Goal: Information Seeking & Learning: Check status

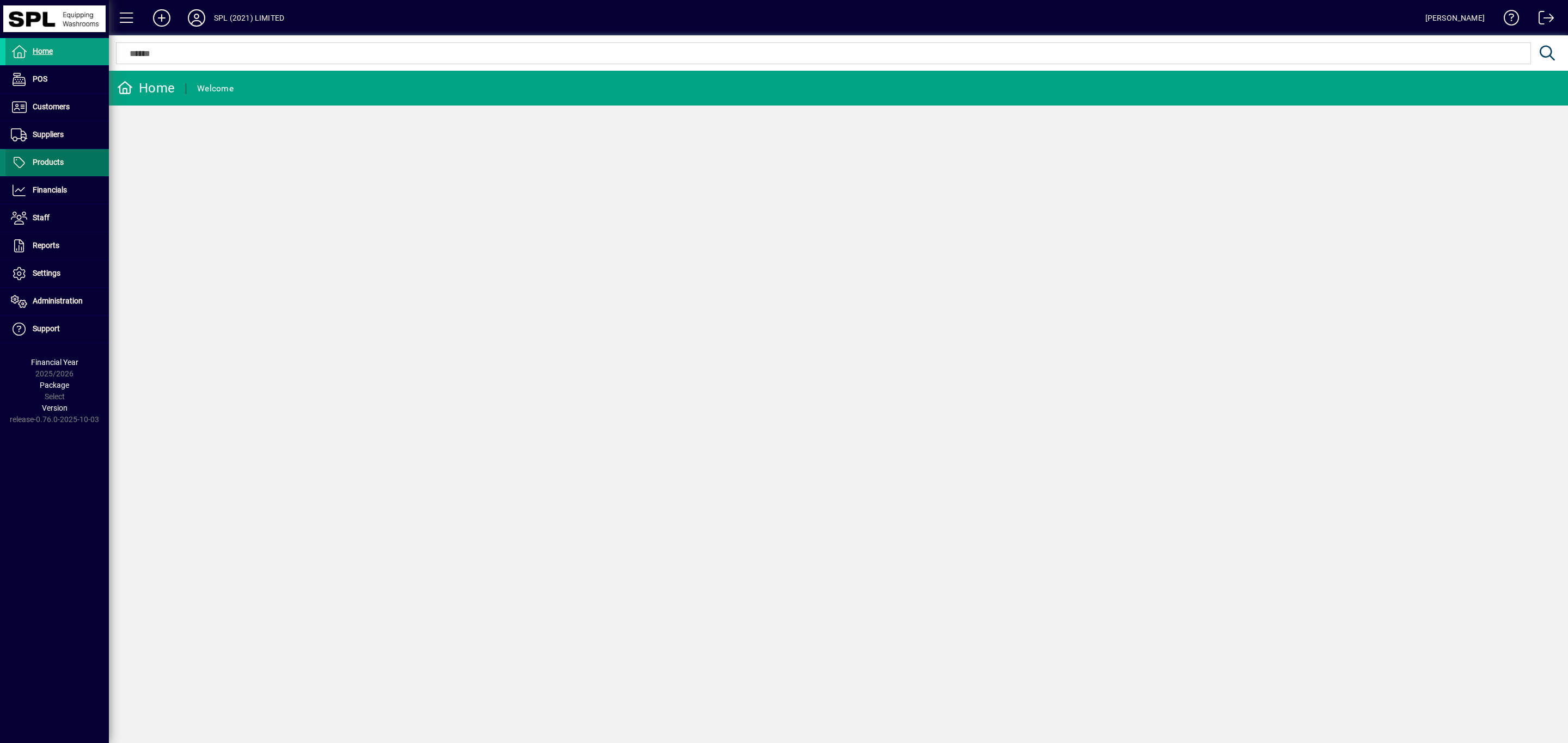
click at [46, 164] on span "Products" at bounding box center [48, 162] width 31 height 9
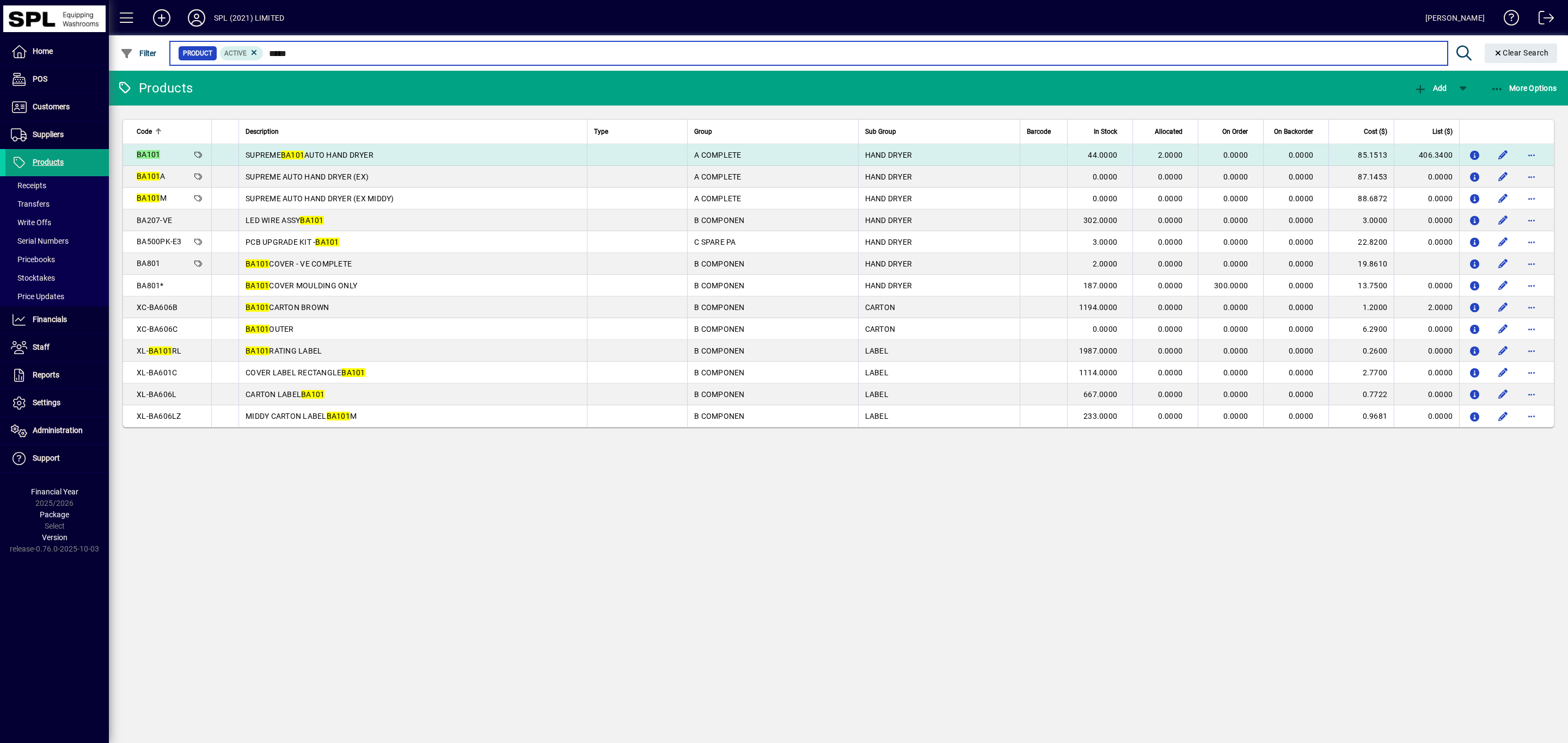
type input "*****"
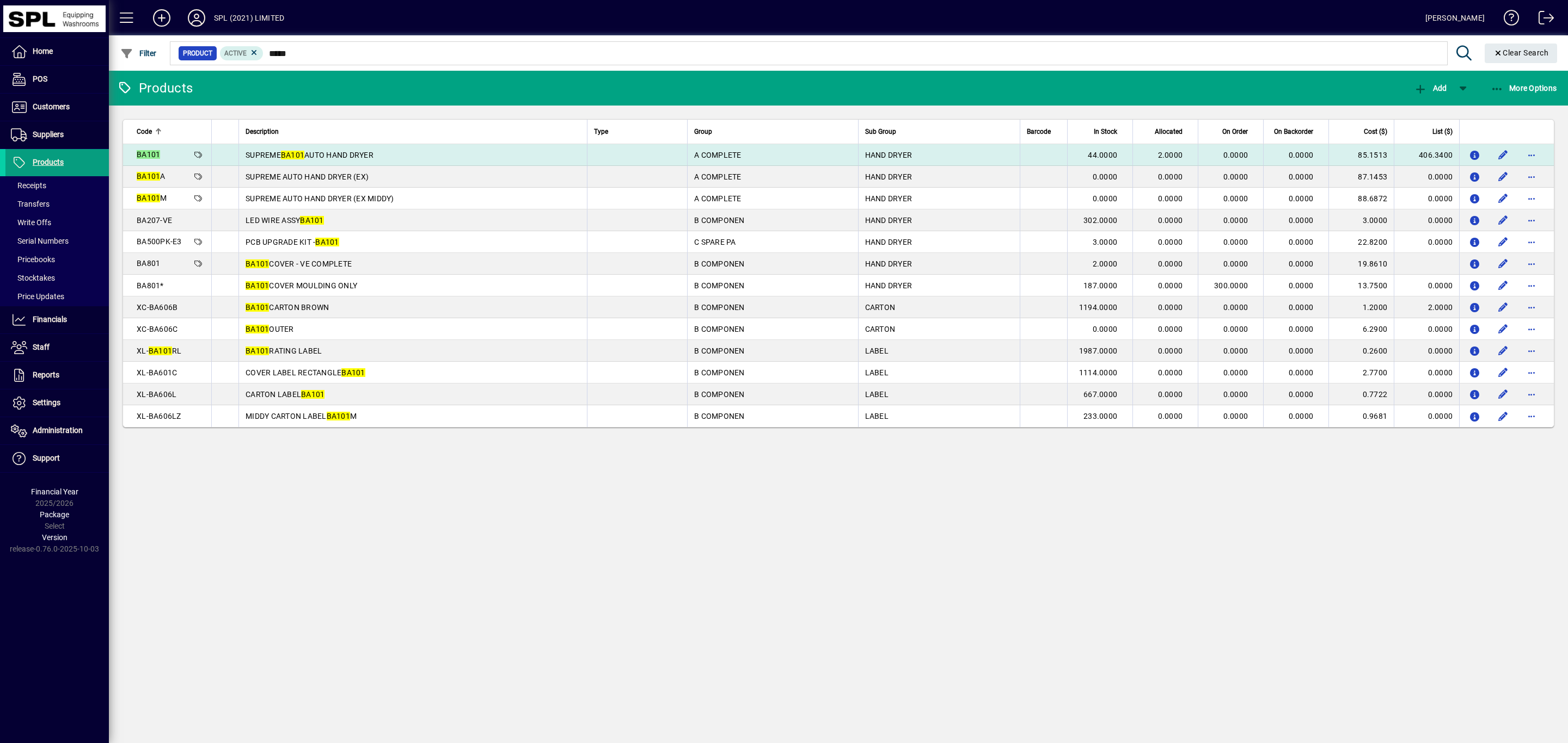
click at [373, 147] on td "SUPREME BA101 AUTO HAND DRYER" at bounding box center [412, 155] width 348 height 21
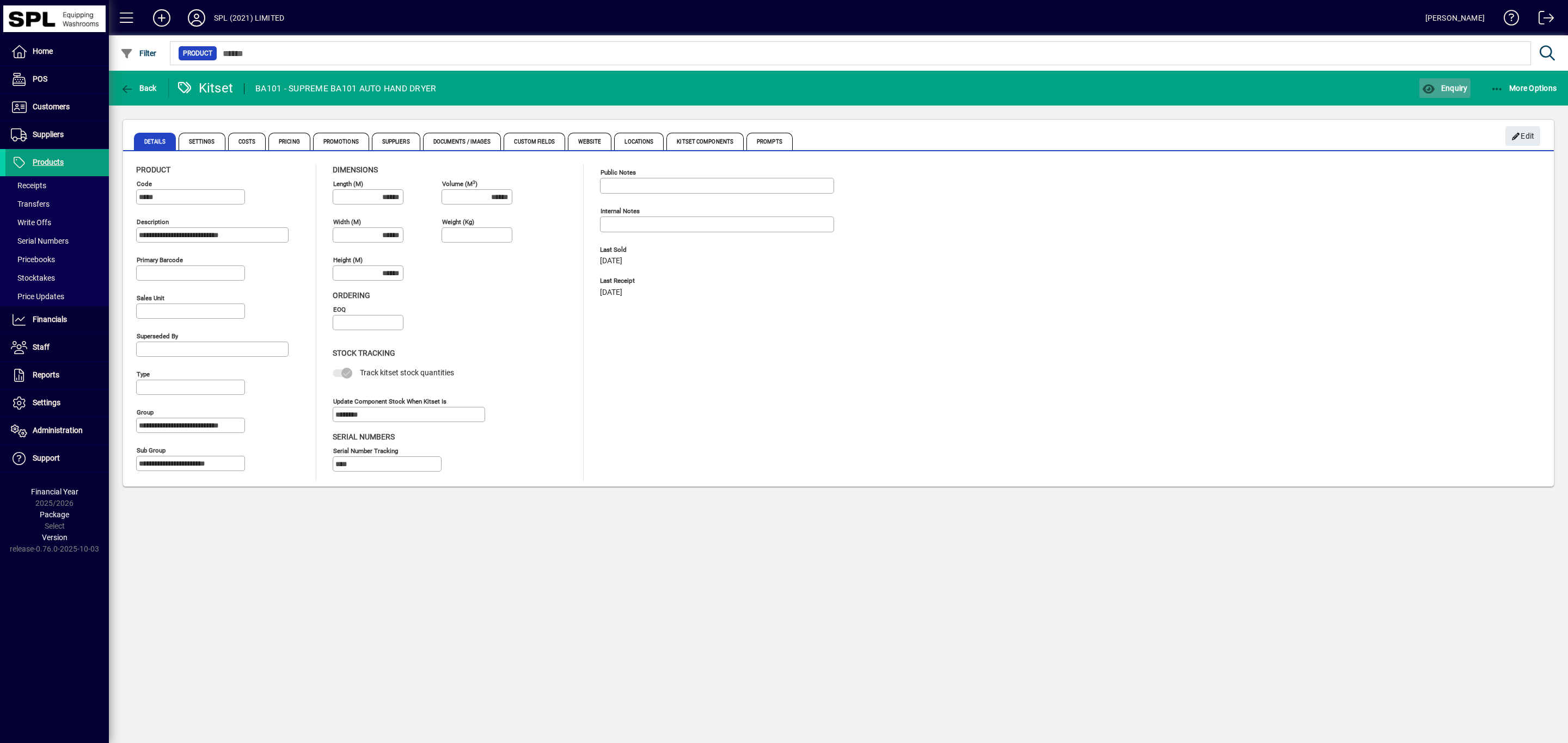
click at [1457, 91] on span "Enquiry" at bounding box center [1444, 88] width 46 height 9
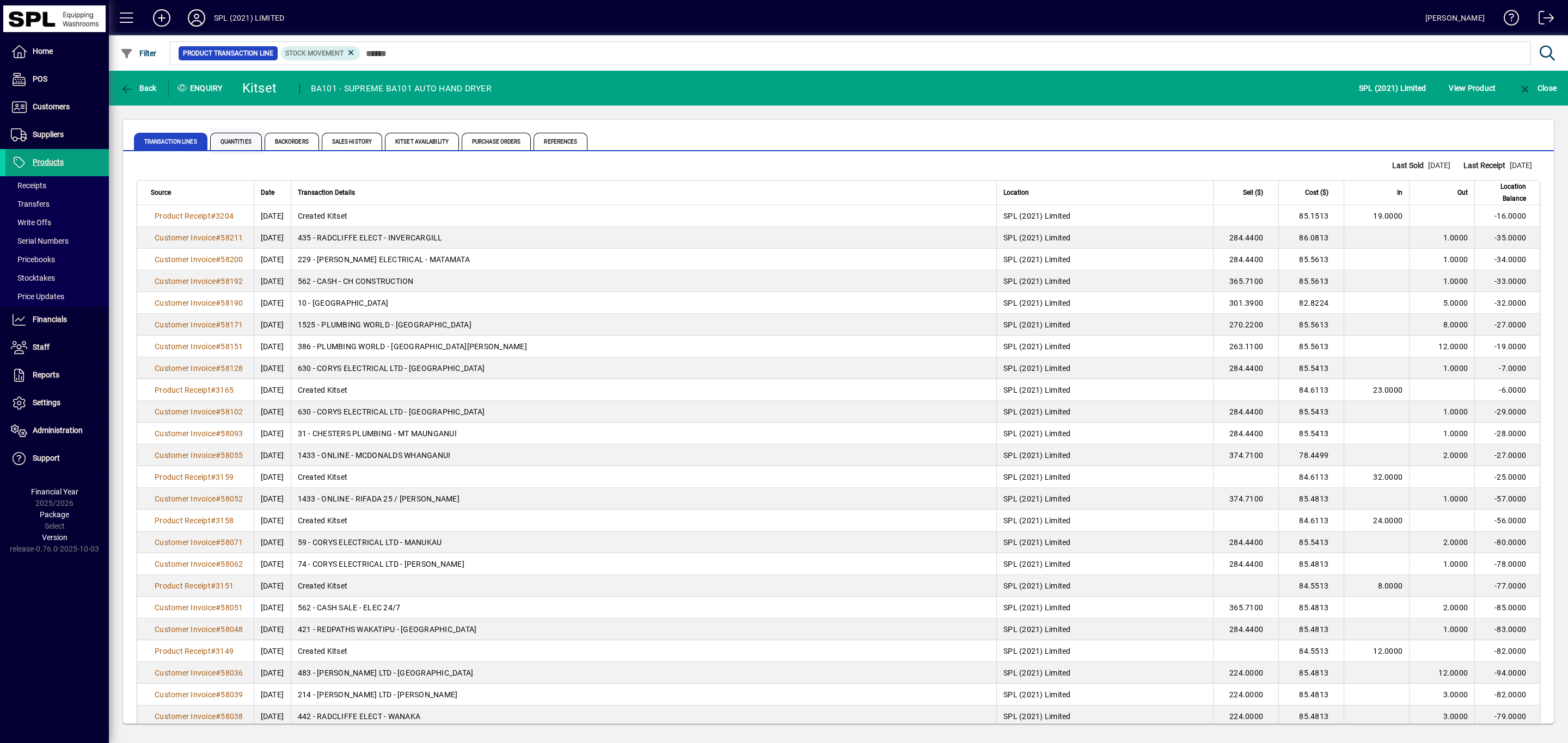
click at [248, 142] on span "Quantities" at bounding box center [236, 142] width 52 height 18
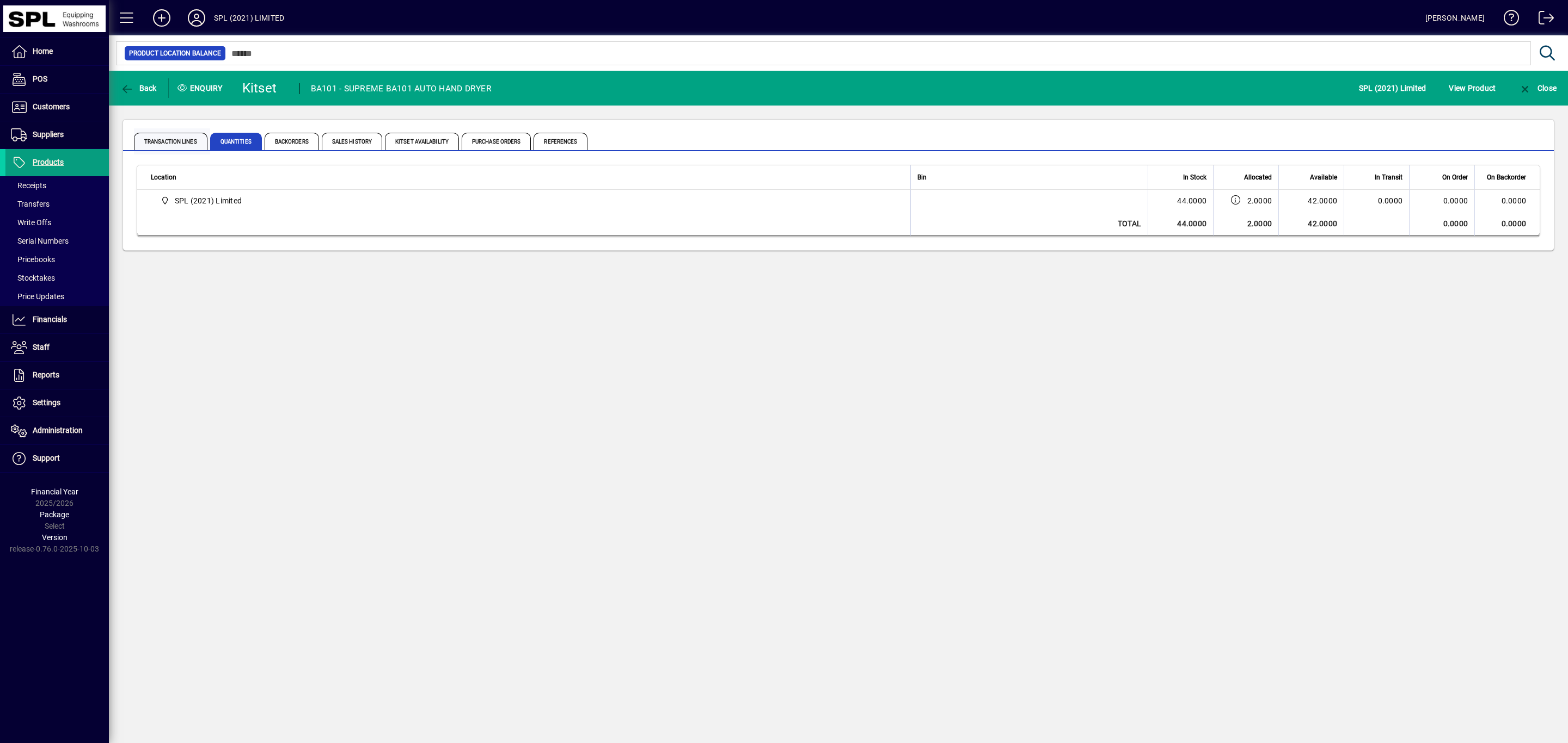
click at [177, 143] on span "Transaction Lines" at bounding box center [170, 142] width 73 height 18
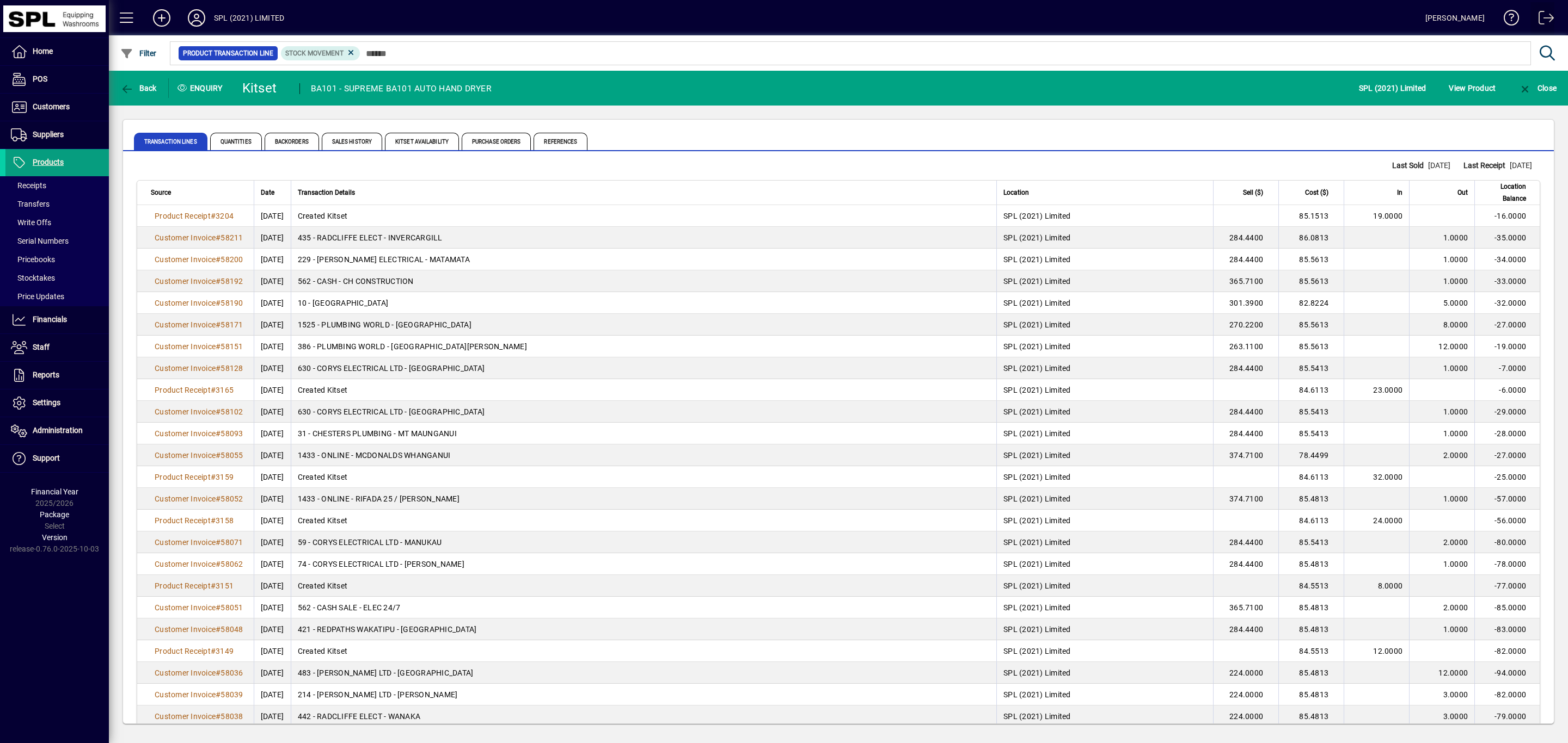
click at [1552, 12] on span at bounding box center [1541, 20] width 26 height 26
